Goal: Task Accomplishment & Management: Use online tool/utility

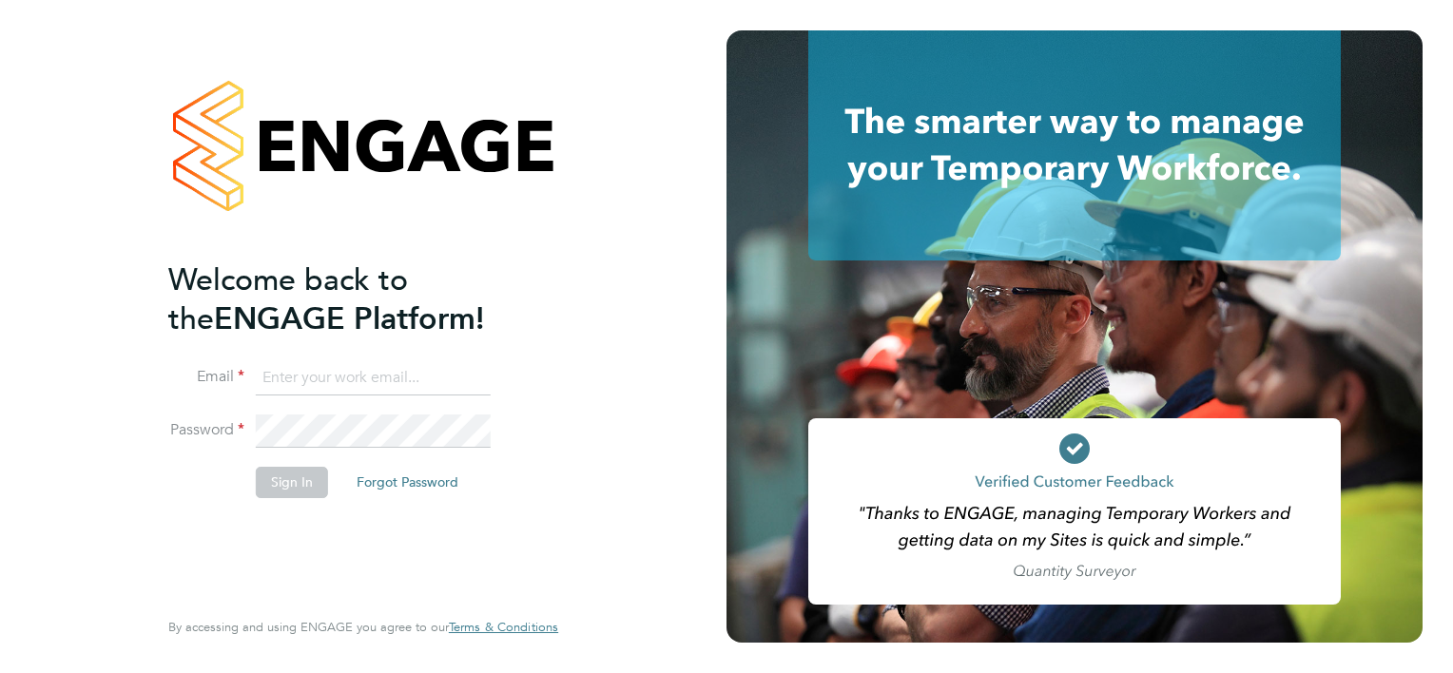
type input "[PERSON_NAME][EMAIL_ADDRESS][PERSON_NAME][DOMAIN_NAME]"
click at [281, 475] on button "Sign In" at bounding box center [292, 482] width 72 height 30
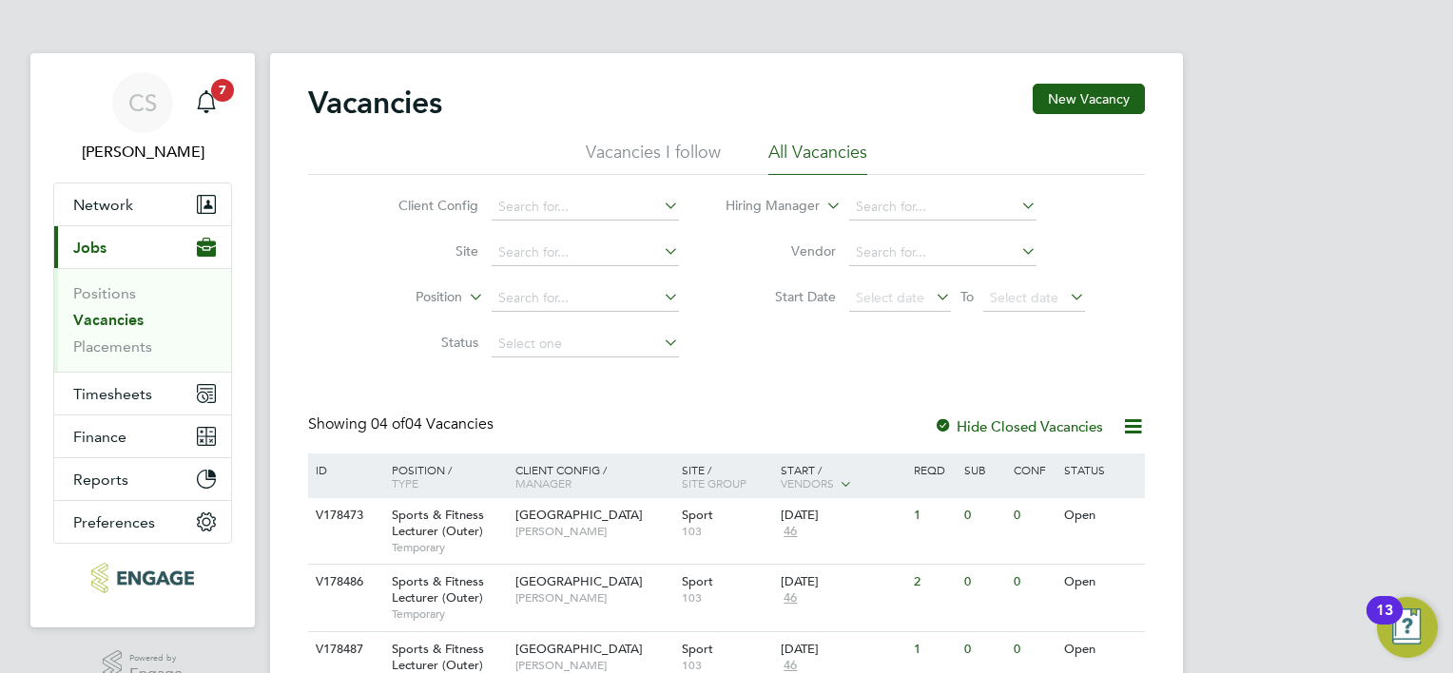
click at [130, 320] on link "Vacancies" at bounding box center [108, 320] width 70 height 18
